Goal: Information Seeking & Learning: Learn about a topic

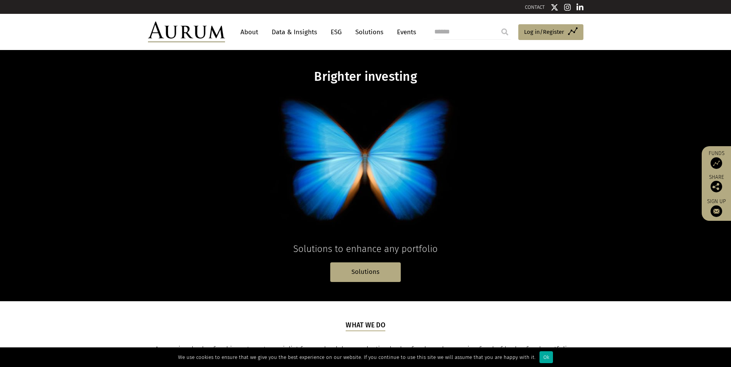
click at [244, 36] on link "About" at bounding box center [248, 32] width 25 height 14
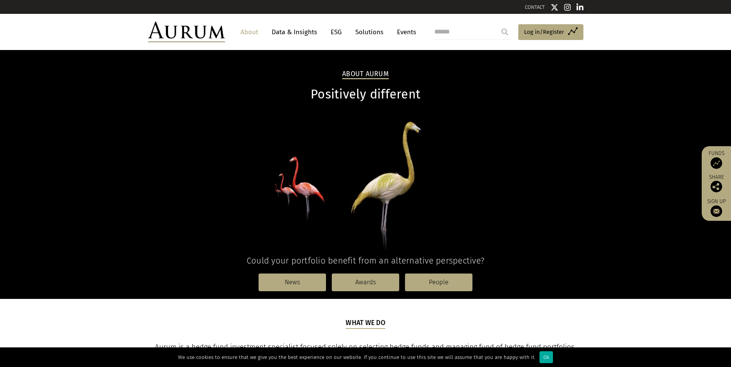
click at [359, 30] on link "Solutions" at bounding box center [369, 32] width 36 height 14
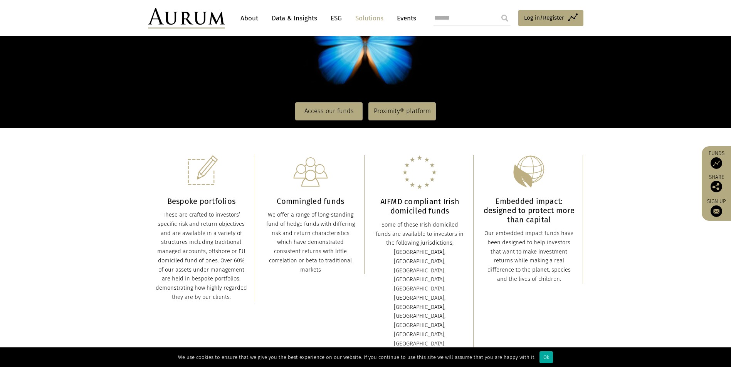
scroll to position [116, 0]
